Goal: Information Seeking & Learning: Learn about a topic

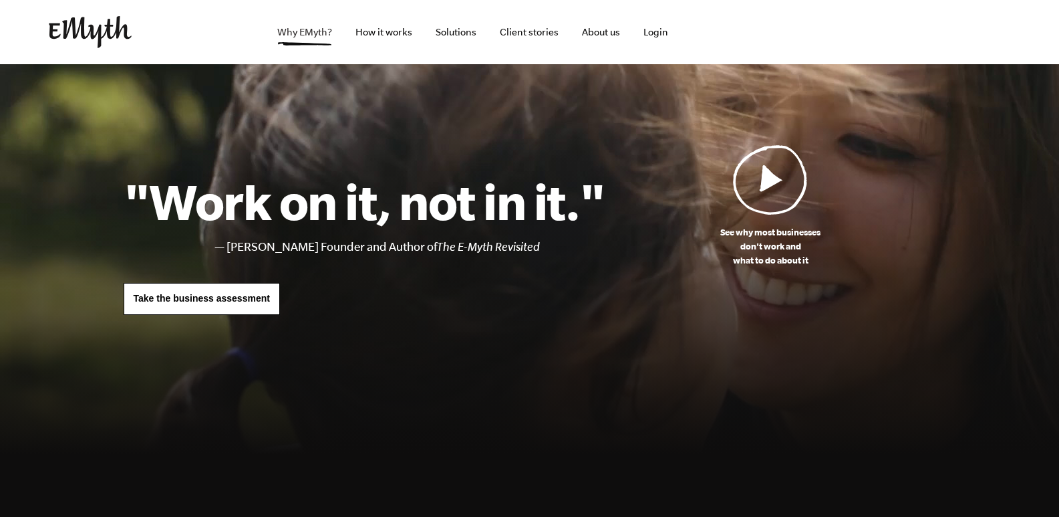
click at [319, 39] on link "Why EMyth?" at bounding box center [305, 32] width 76 height 64
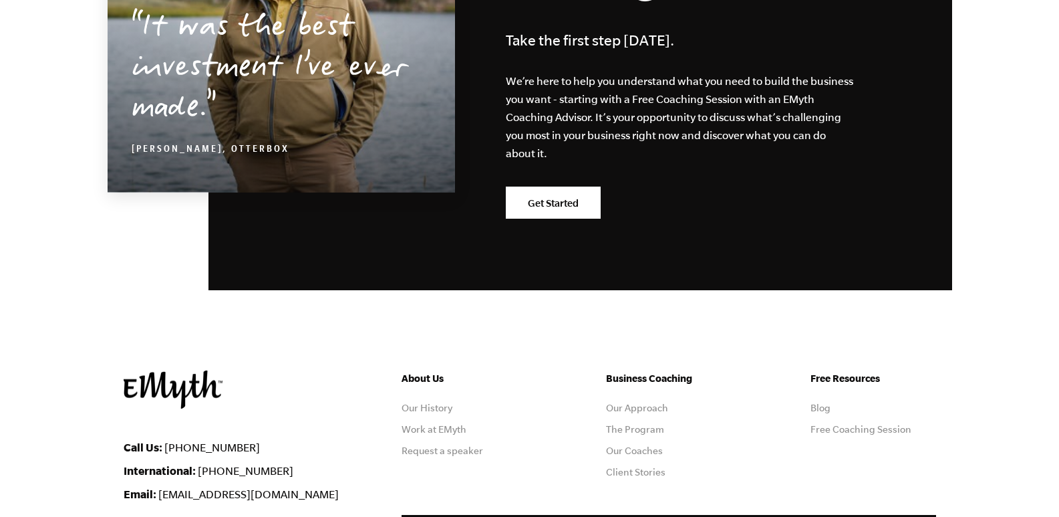
scroll to position [4293, 0]
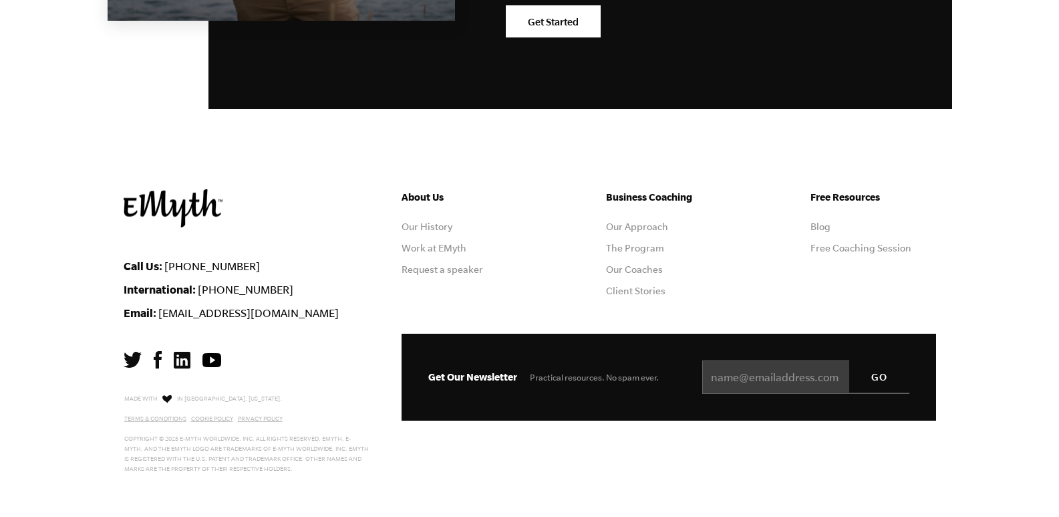
click at [47, 396] on footer "Call Us: 1-800-300-3531 International: +1-541-552-4600 Email: info@emyth.com Ab…" at bounding box center [529, 352] width 1059 height 327
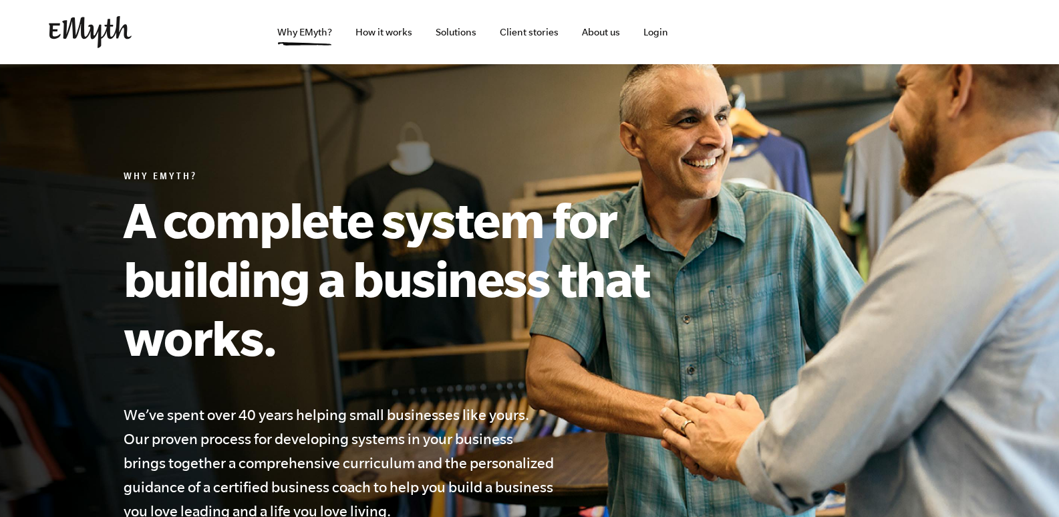
click at [36, 164] on section "Why EMyth? A complete system for building a business that works. We’ve spent ov…" at bounding box center [529, 357] width 1059 height 587
